Goal: Complete application form

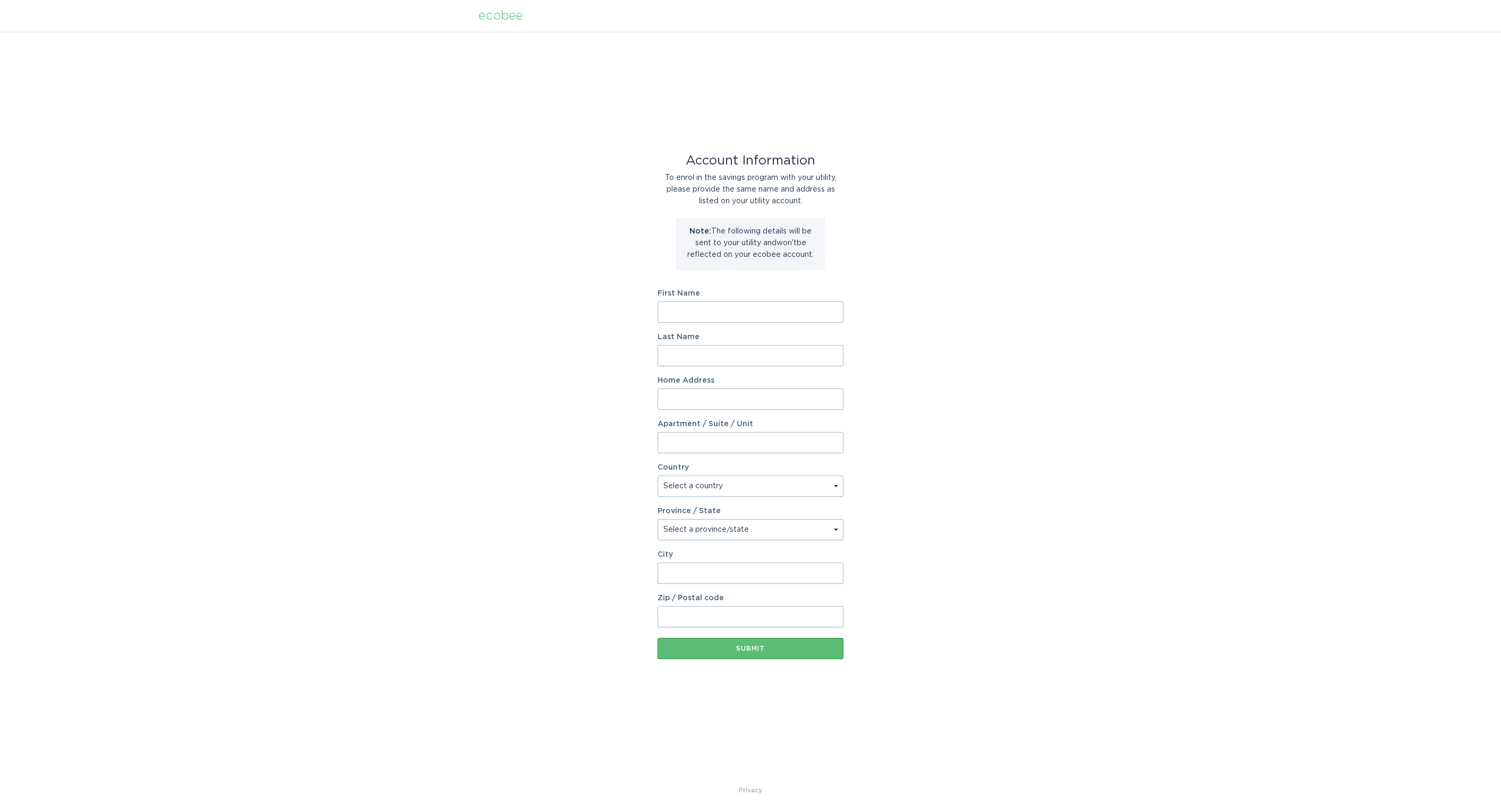
click at [826, 312] on input "First Name" at bounding box center [750, 312] width 186 height 21
type input "Karl"
type input "Kramer"
type input "308 Pond Hill Ct"
select select "US"
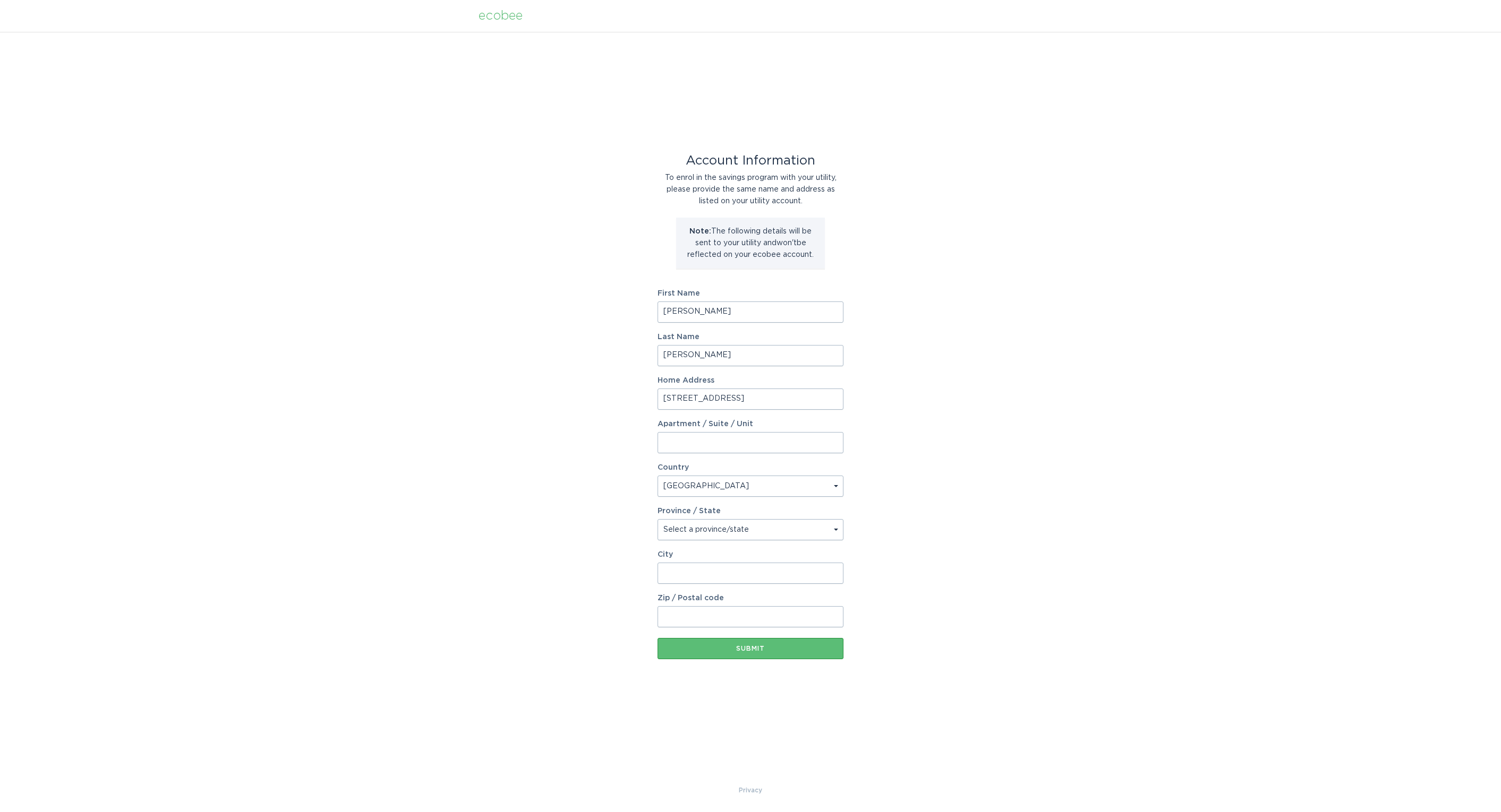
type input "Summerville"
type input "29483"
select select "SC"
click at [781, 648] on div "Submit" at bounding box center [750, 649] width 175 height 7
